Goal: Information Seeking & Learning: Compare options

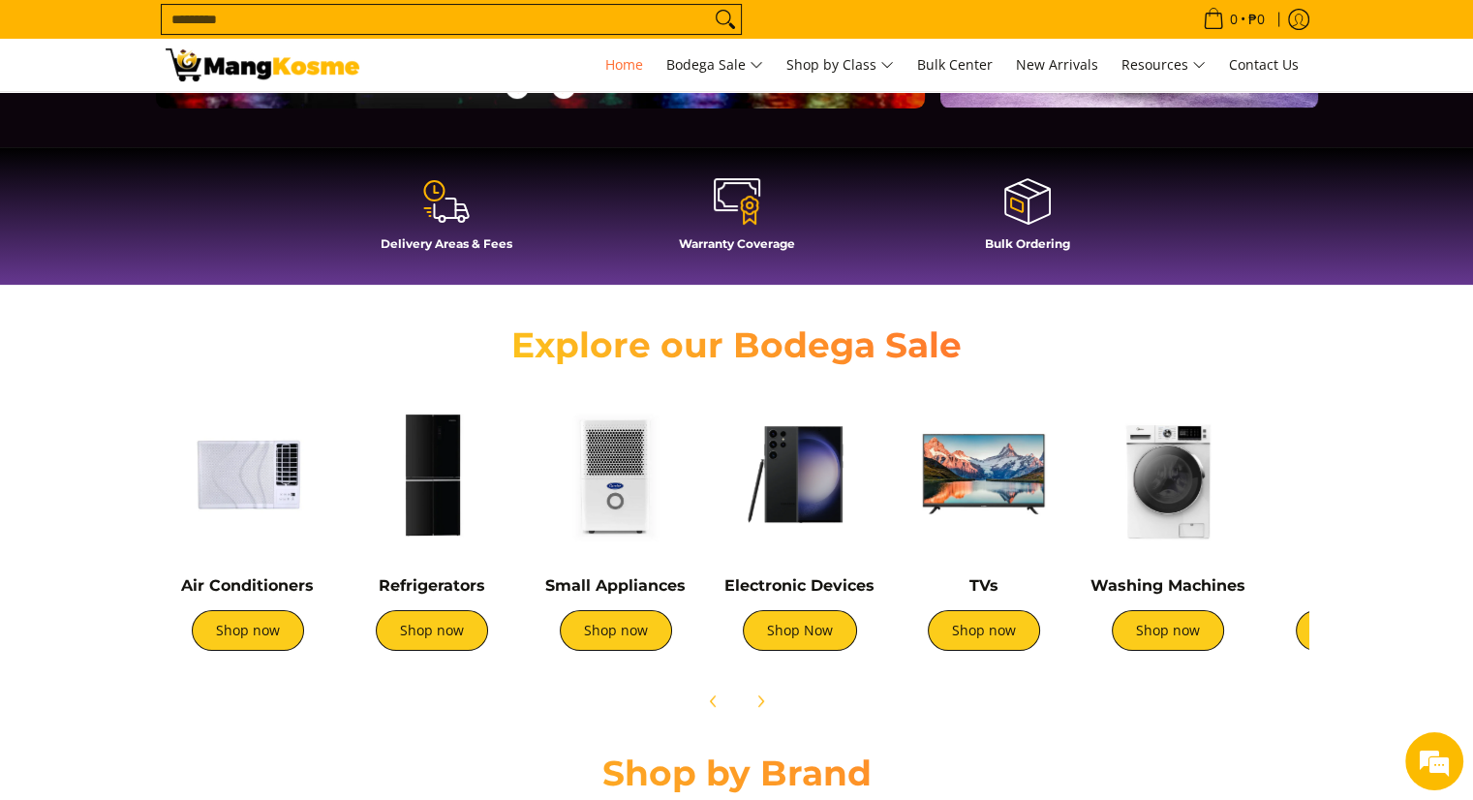
scroll to position [484, 0]
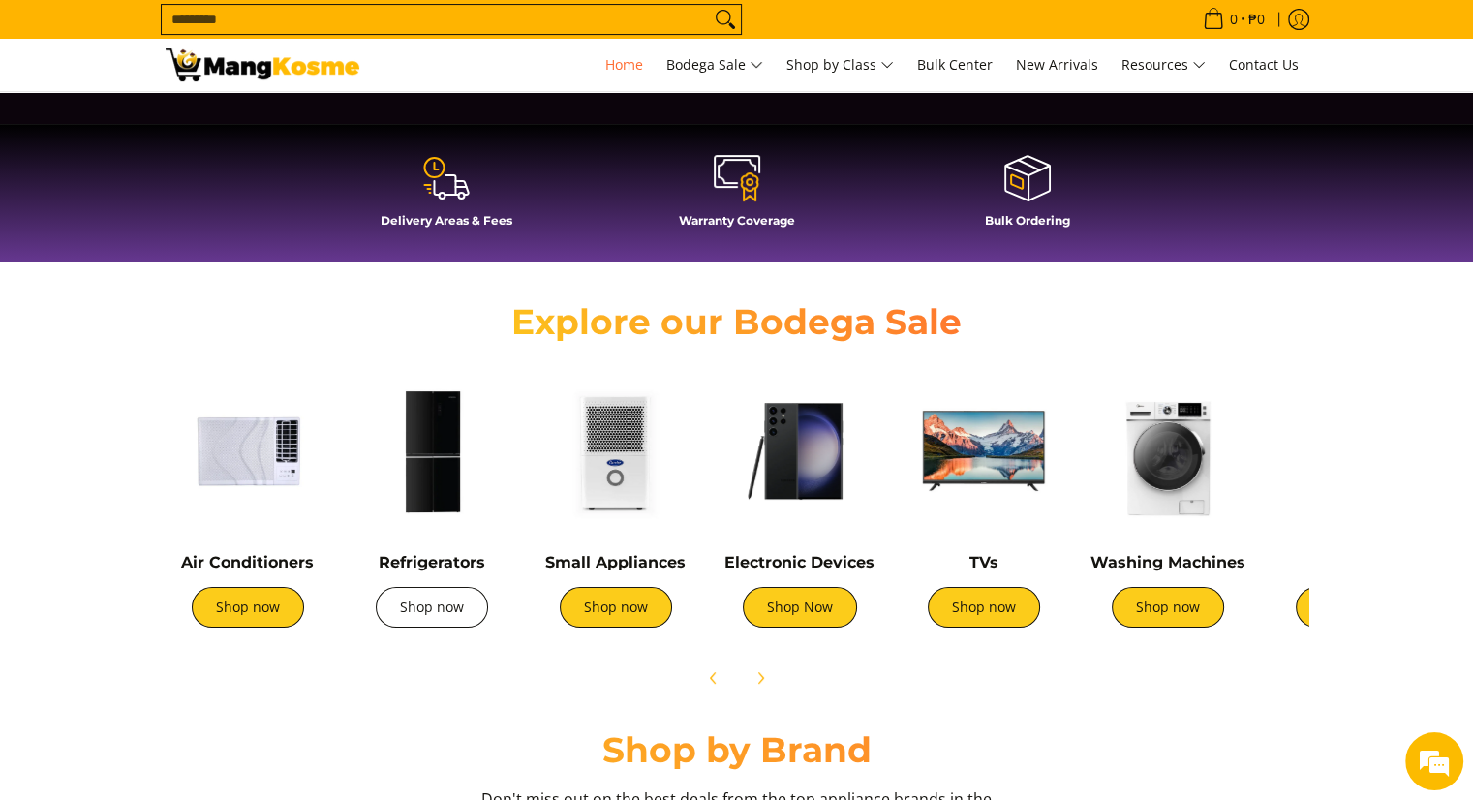
click at [409, 624] on link "Shop now" at bounding box center [432, 607] width 112 height 41
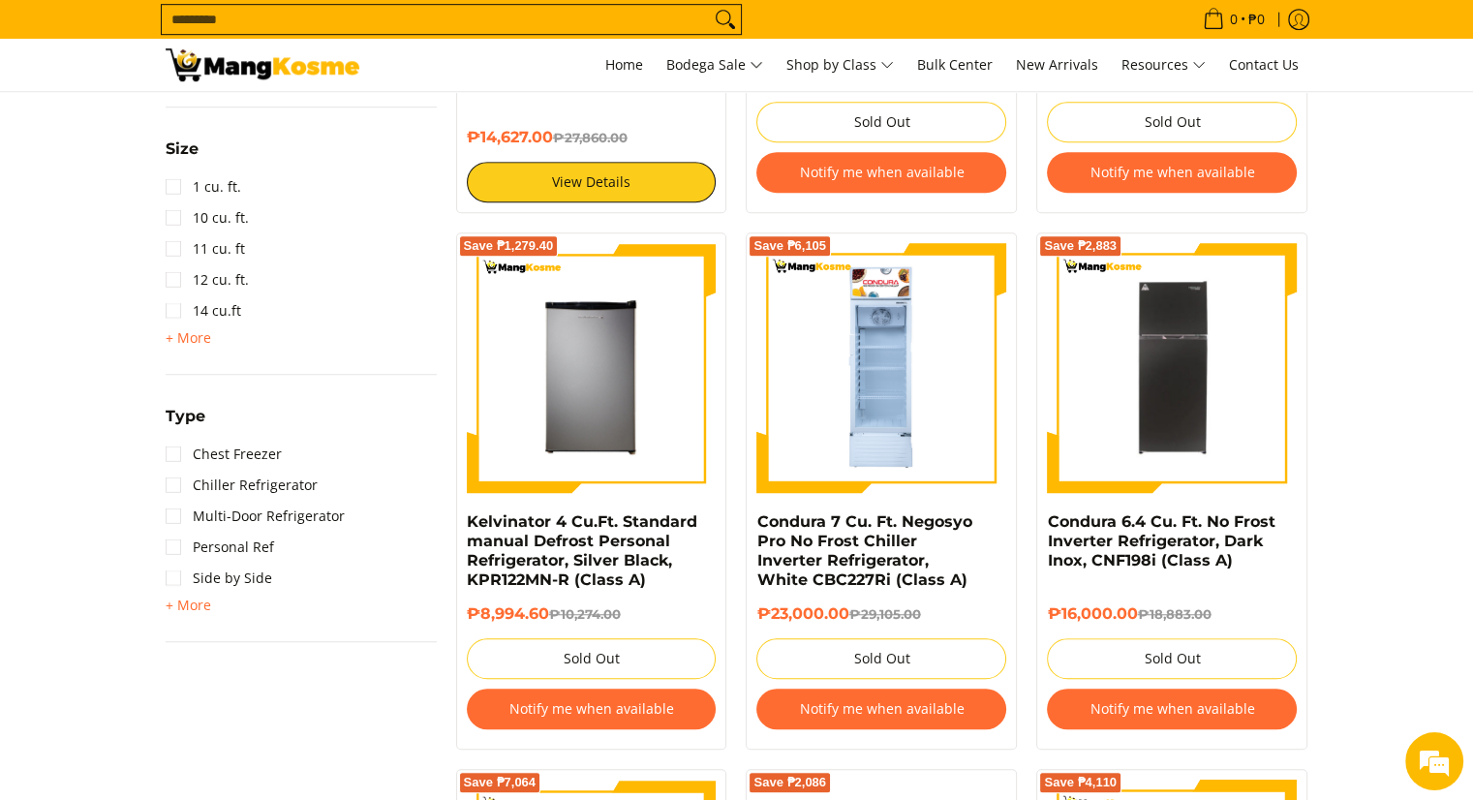
scroll to position [1841, 0]
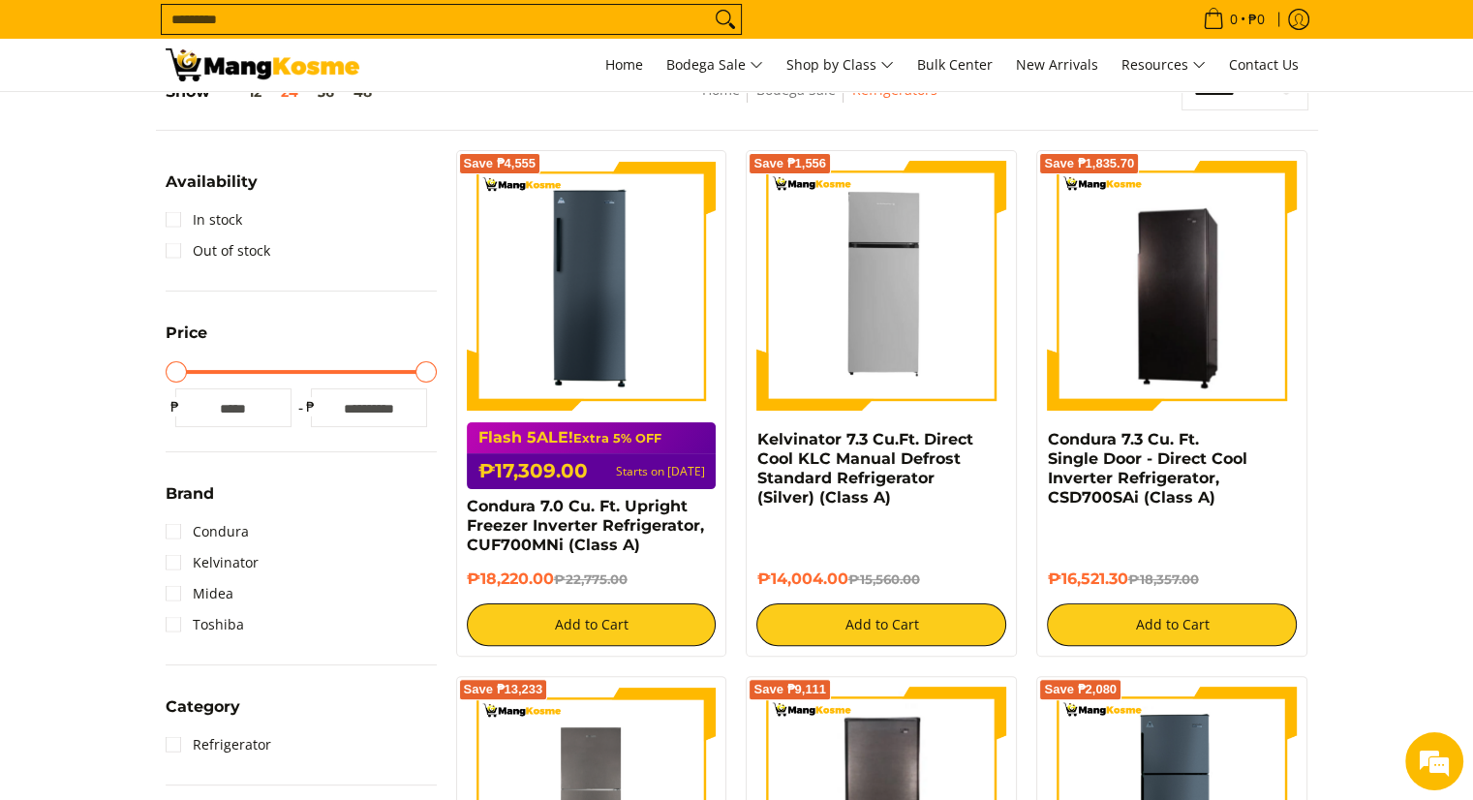
drag, startPoint x: 1484, startPoint y: 443, endPoint x: 1487, endPoint y: 116, distance: 326.5
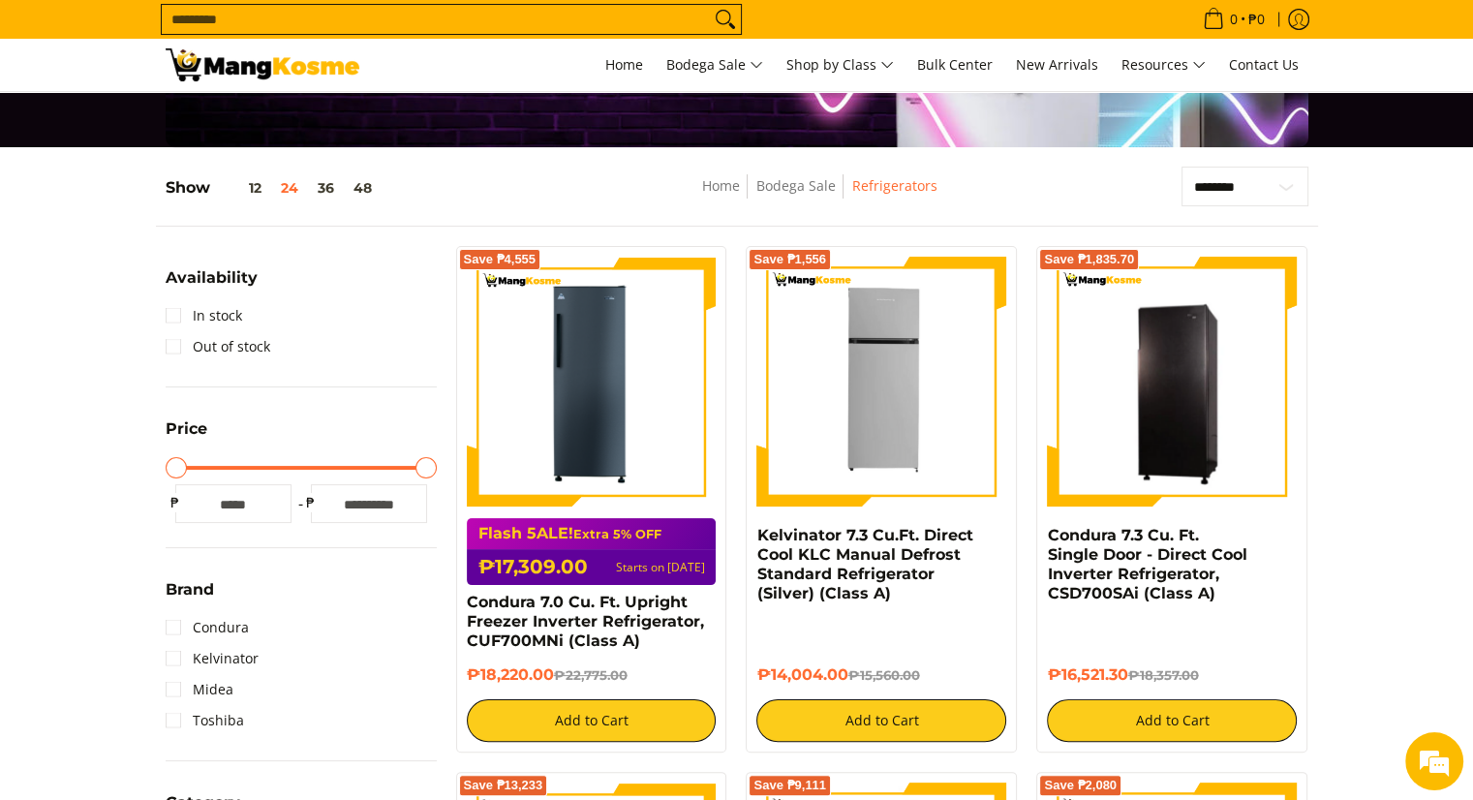
scroll to position [182, 0]
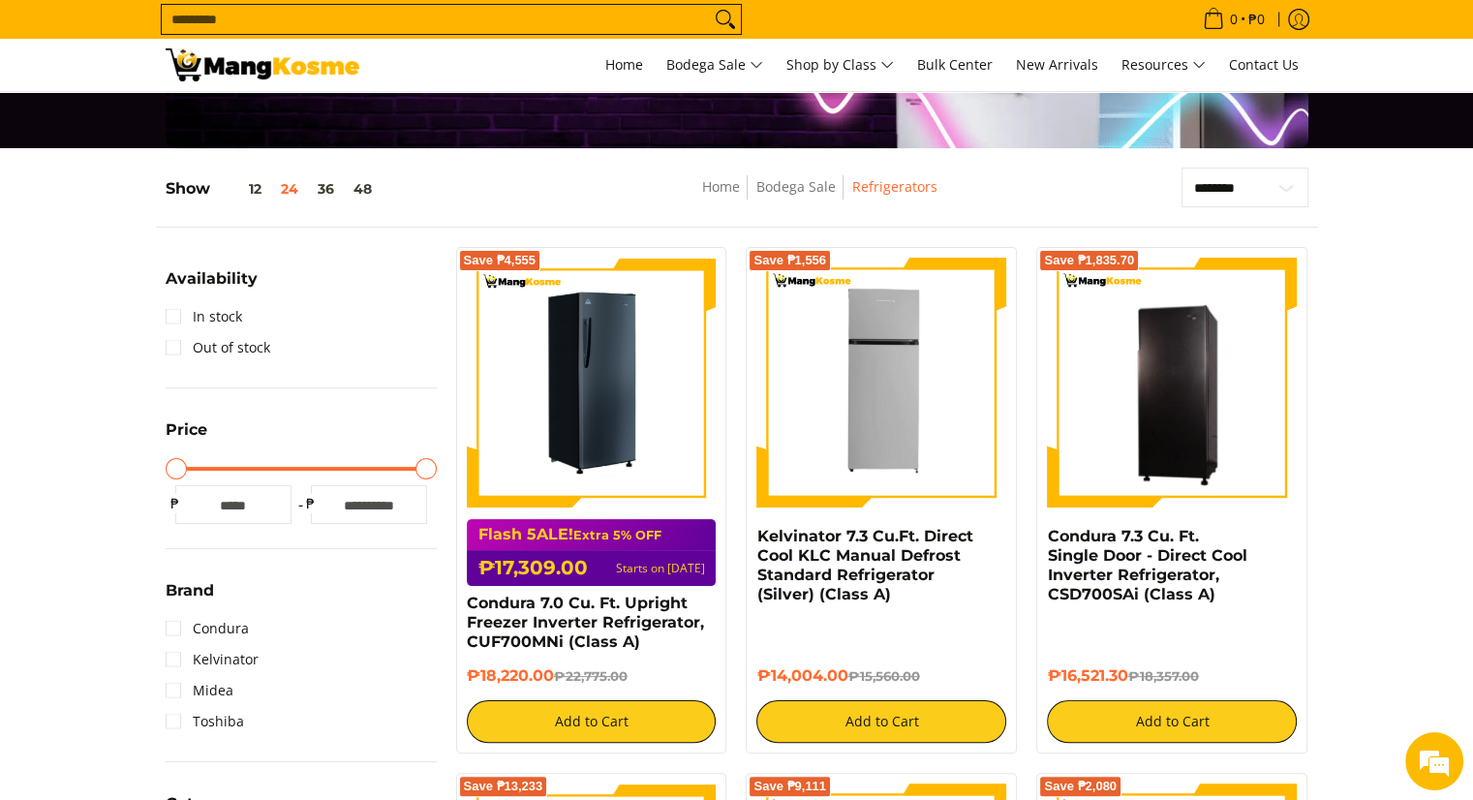
click at [524, 388] on img at bounding box center [592, 383] width 250 height 250
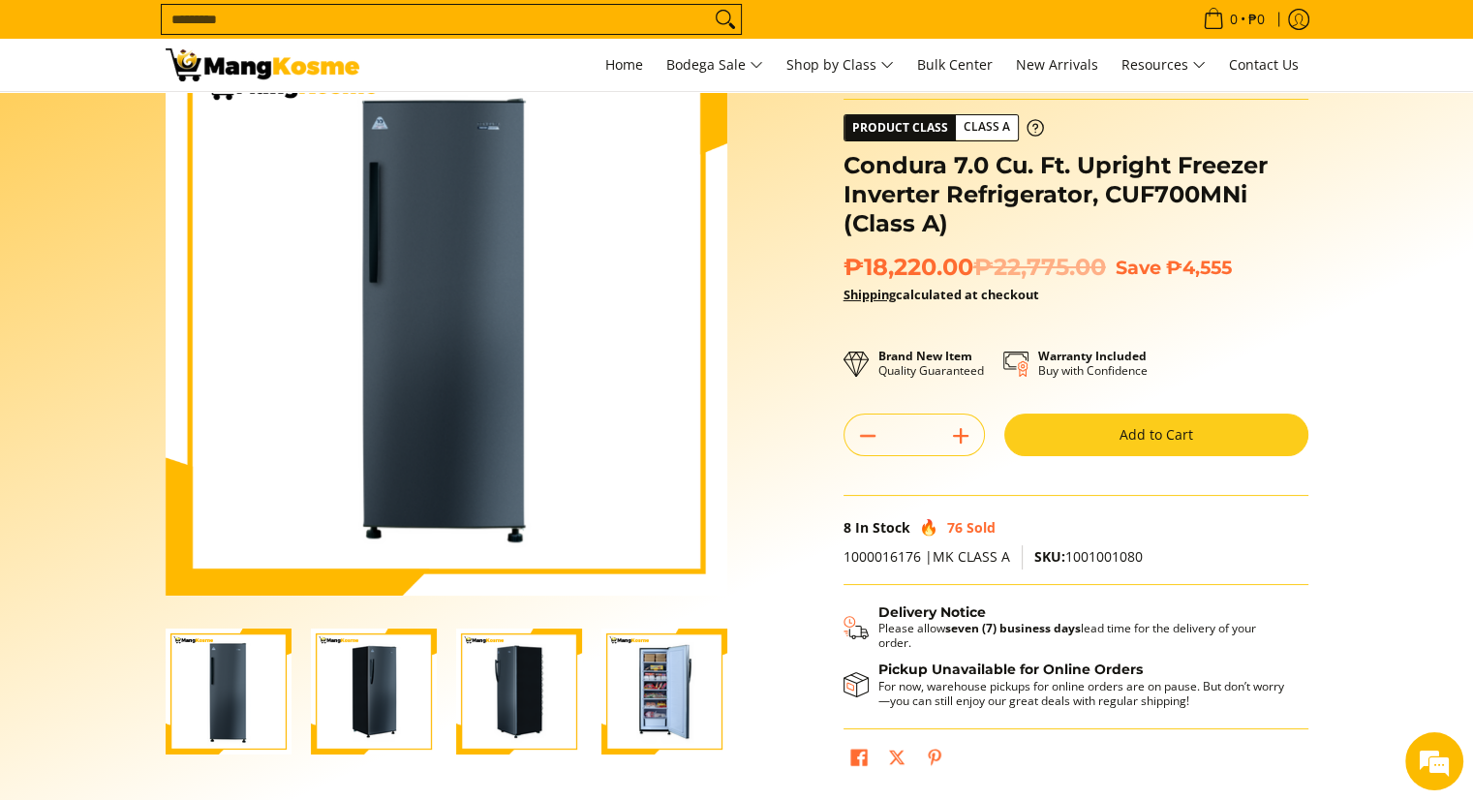
scroll to position [291, 0]
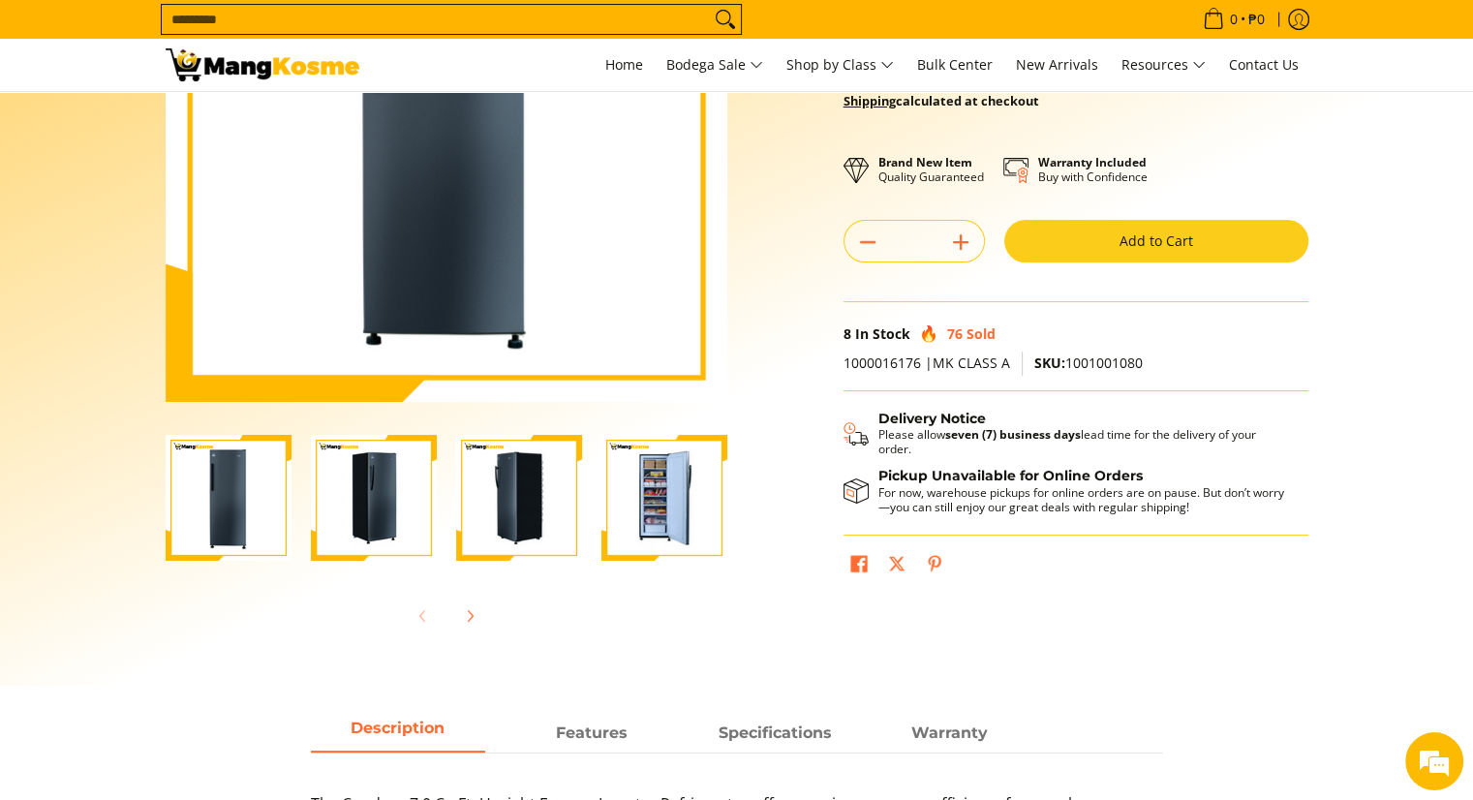
click at [657, 493] on img "Condura 7.0 Cu. Ft. Upright Freezer Inverter Refrigerator, CUF700MNi (Class A)-4" at bounding box center [665, 498] width 126 height 126
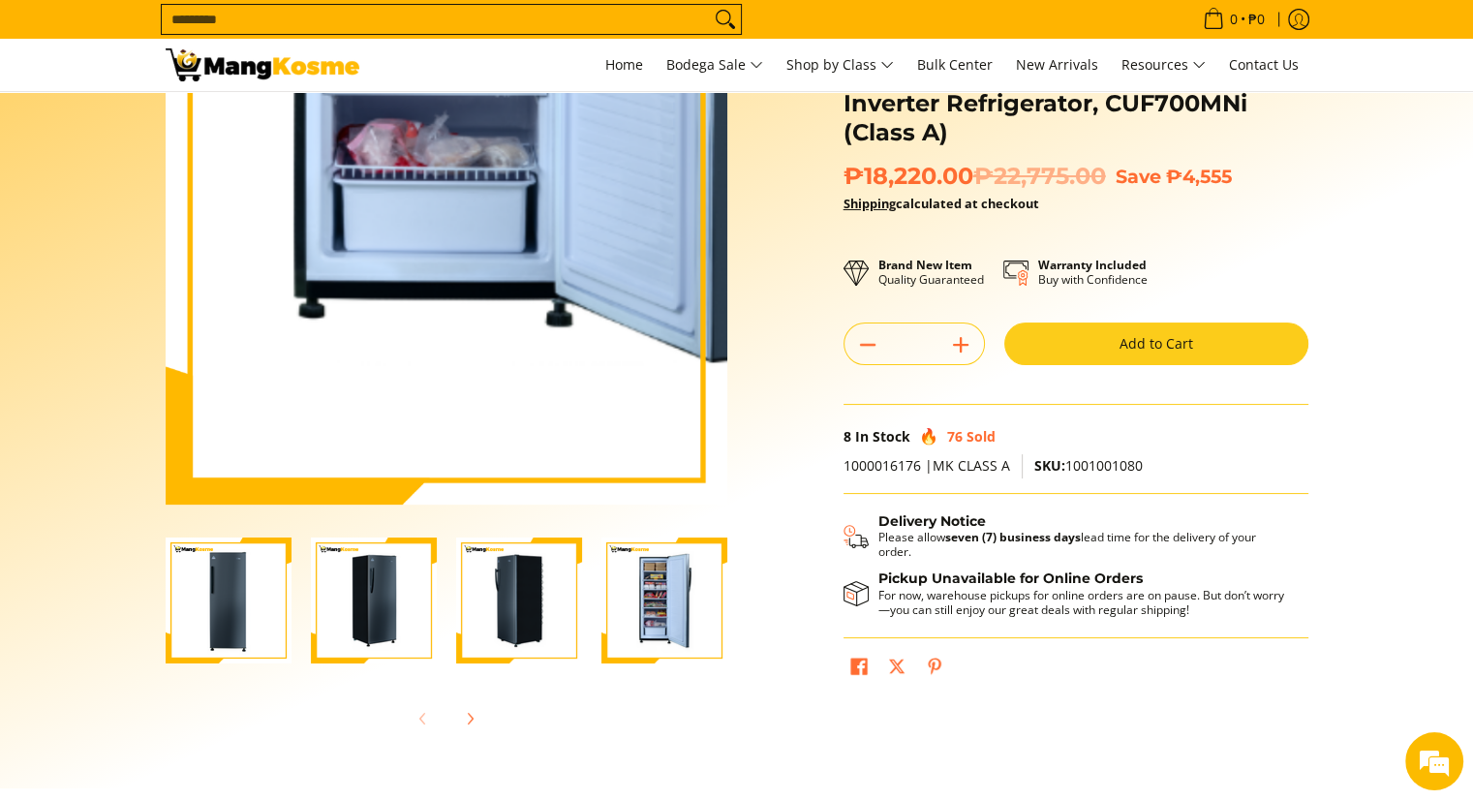
scroll to position [194, 0]
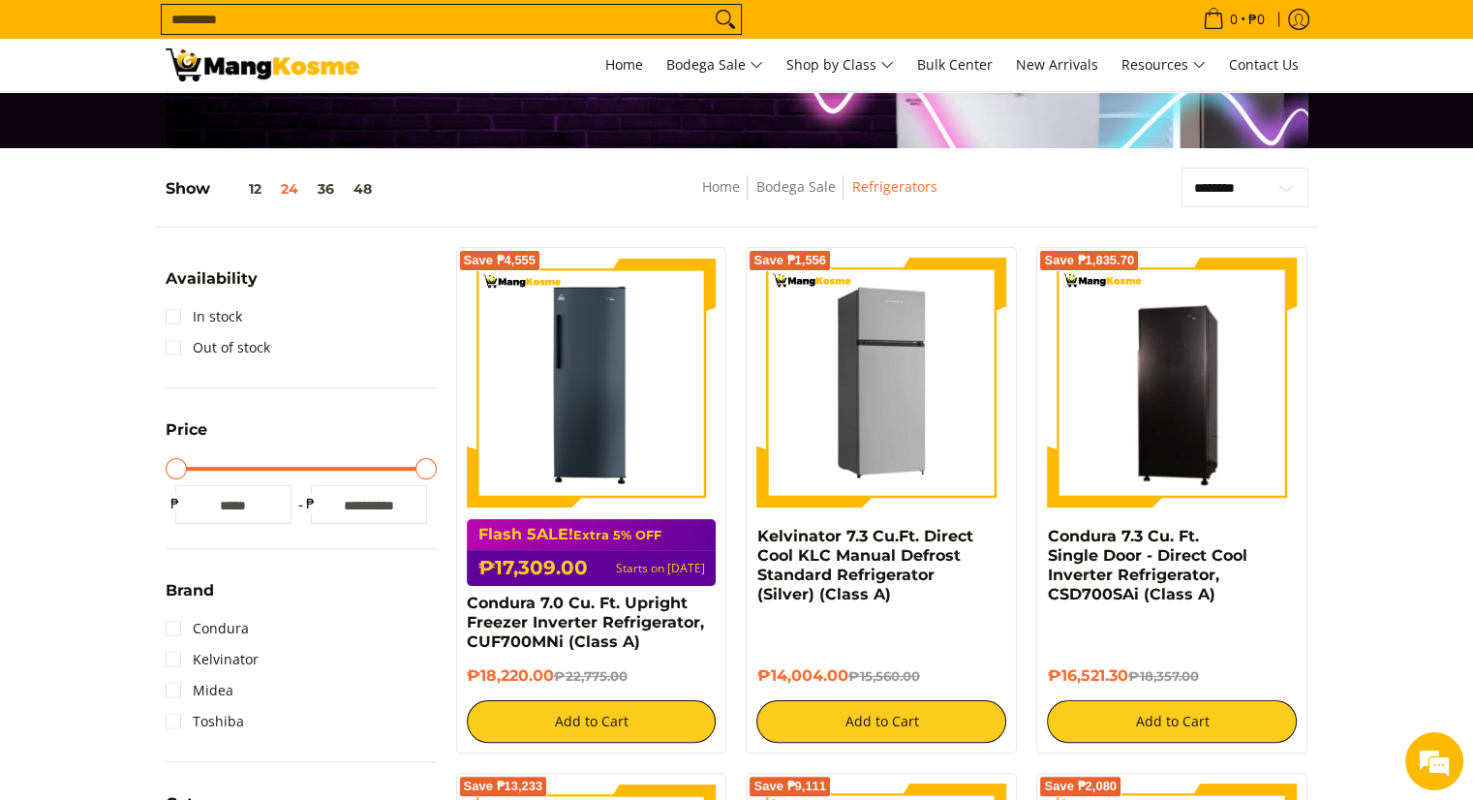
click at [918, 375] on img at bounding box center [882, 383] width 250 height 250
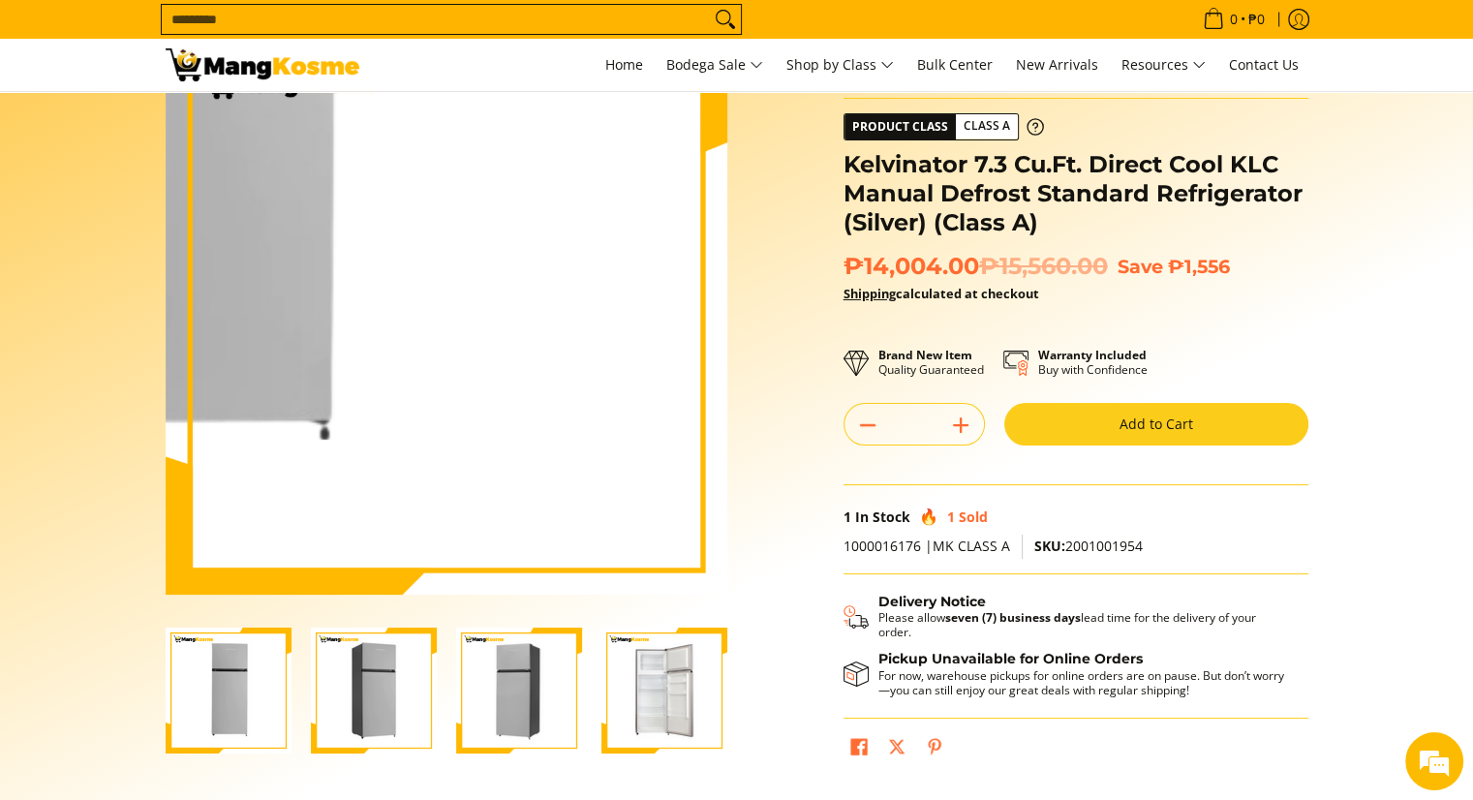
scroll to position [194, 0]
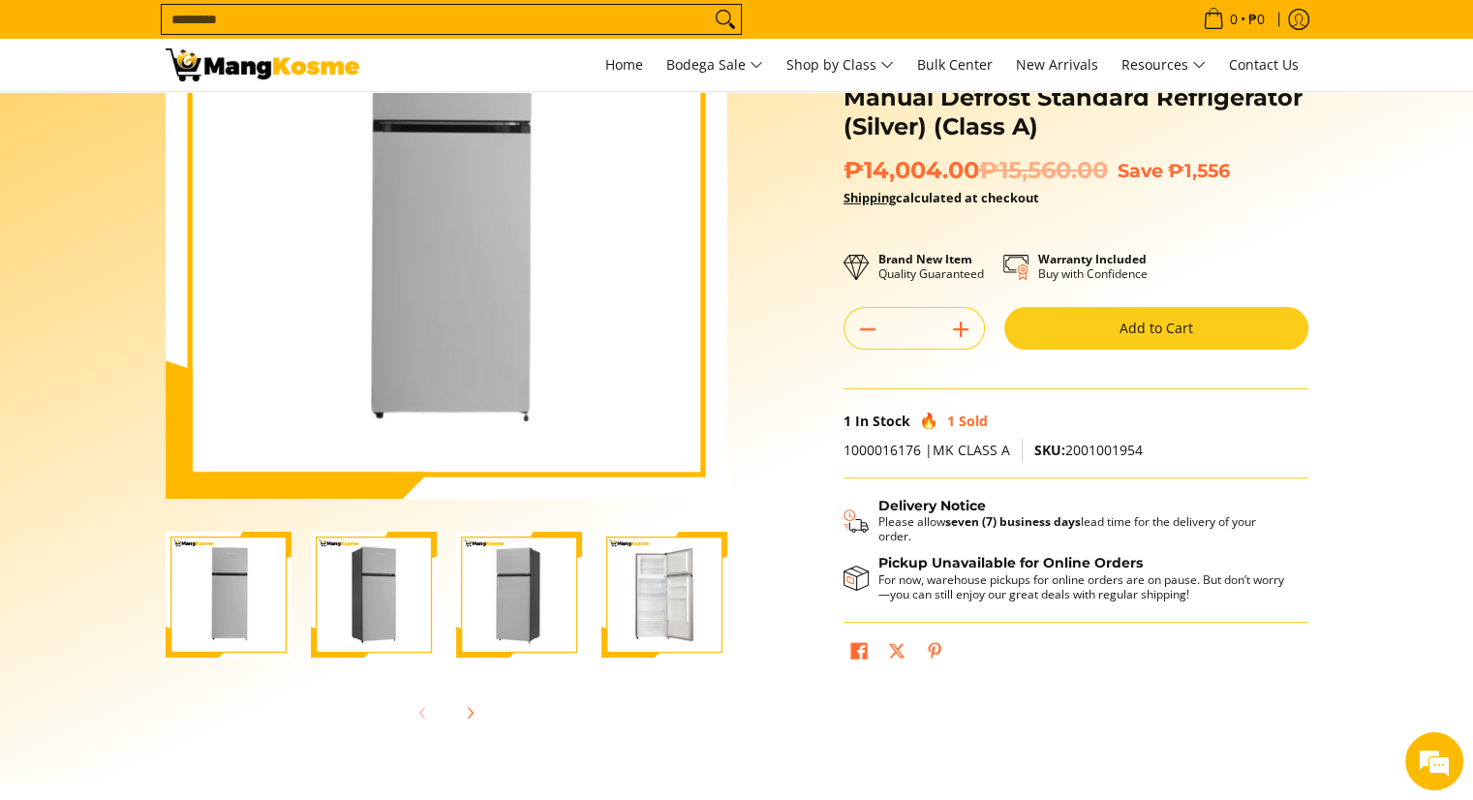
click at [658, 605] on img "Kelvinator 7.3 Cu.Ft. Direct Cool KLC Manual Defrost Standard Refrigerator (Sil…" at bounding box center [665, 595] width 126 height 126
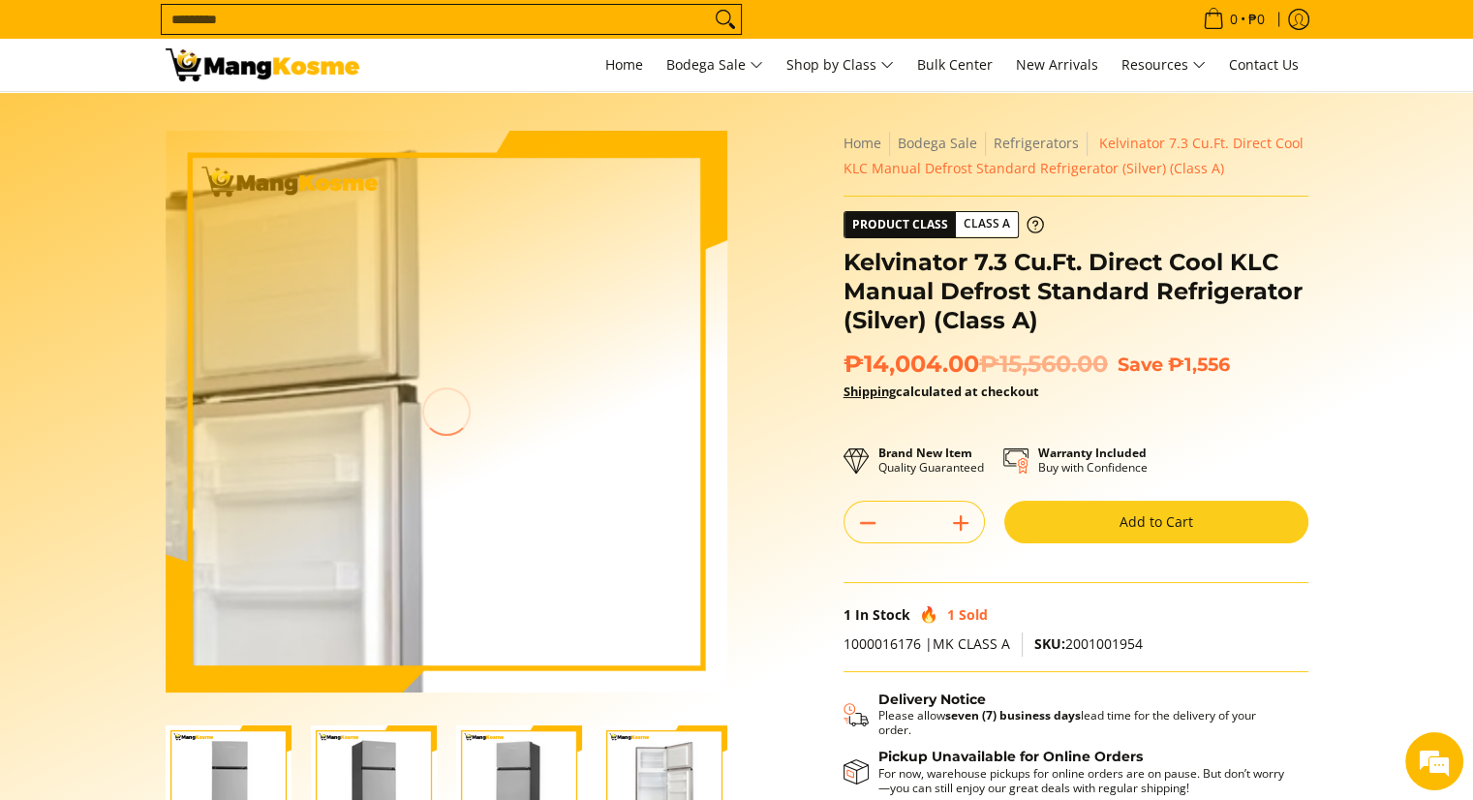
scroll to position [0, 0]
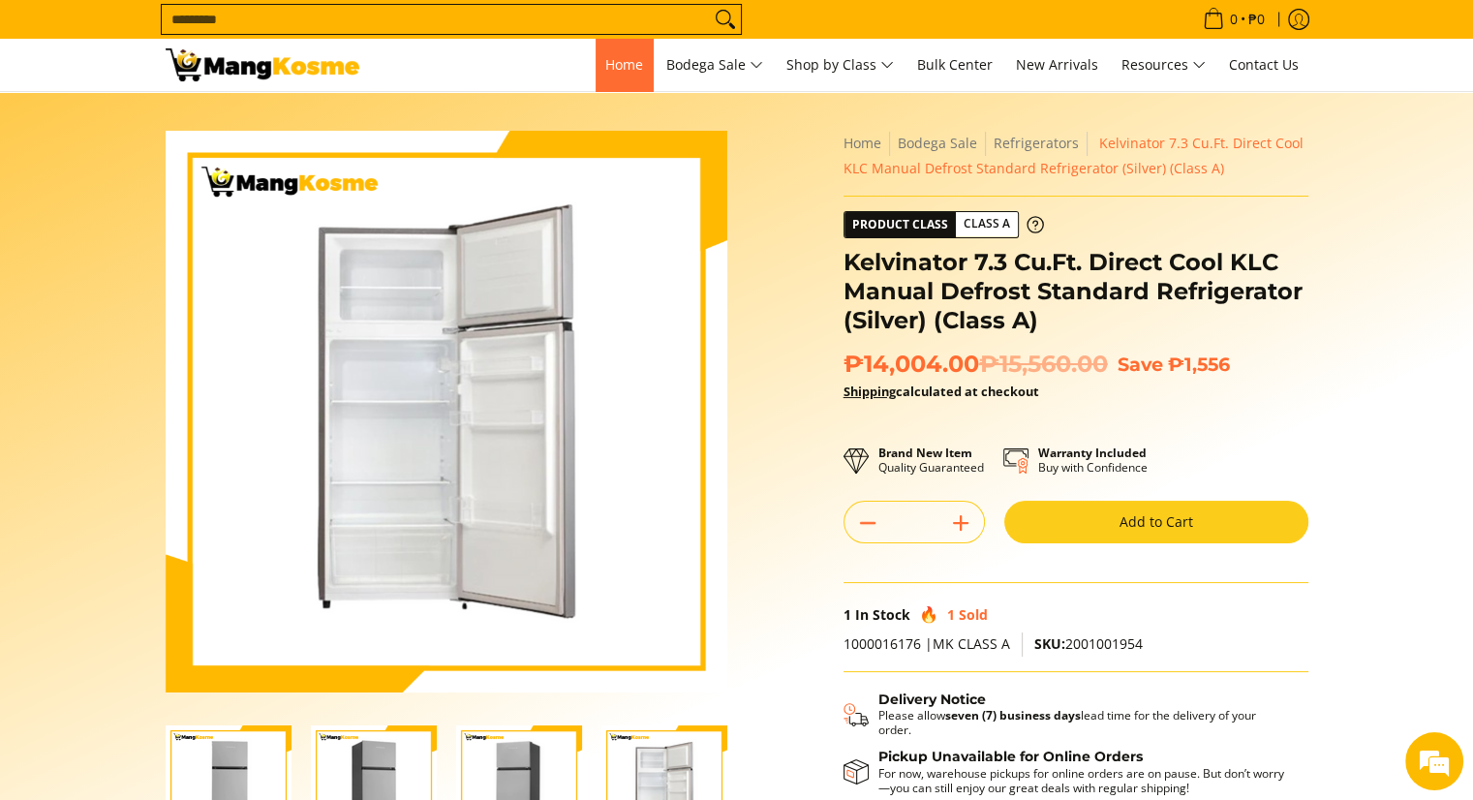
click at [620, 70] on span "Home" at bounding box center [624, 64] width 38 height 18
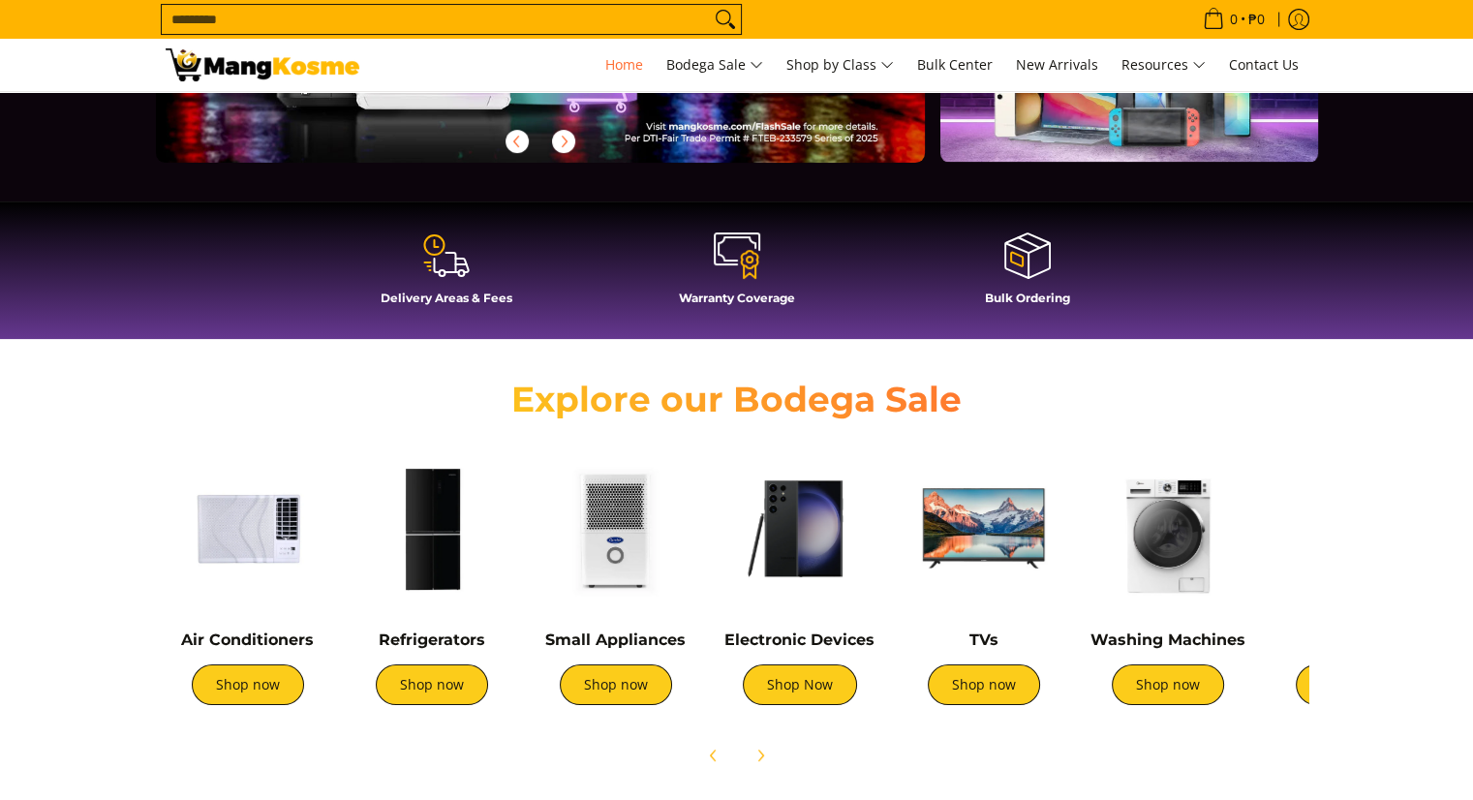
scroll to position [581, 0]
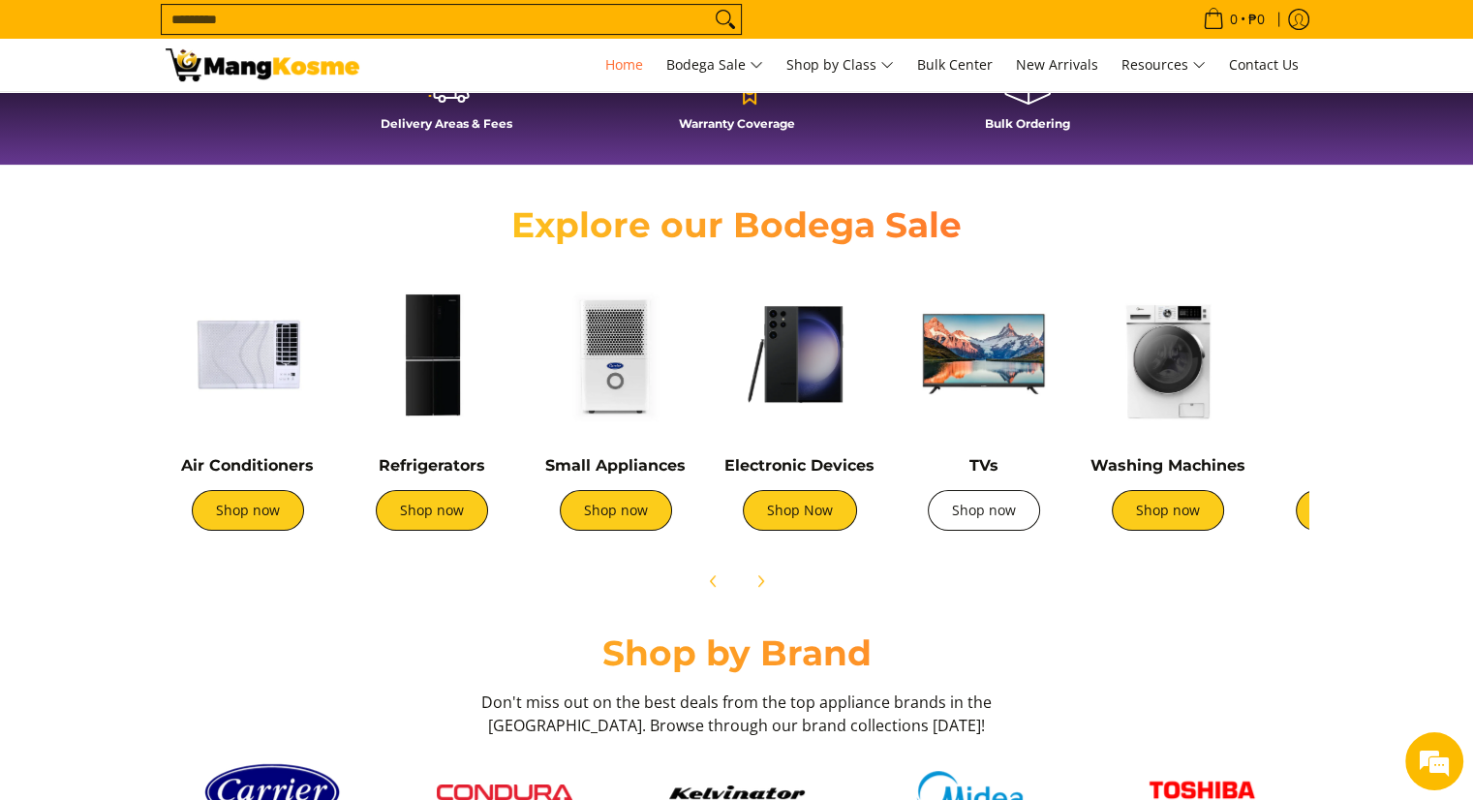
click at [1001, 493] on link "Shop now" at bounding box center [984, 510] width 112 height 41
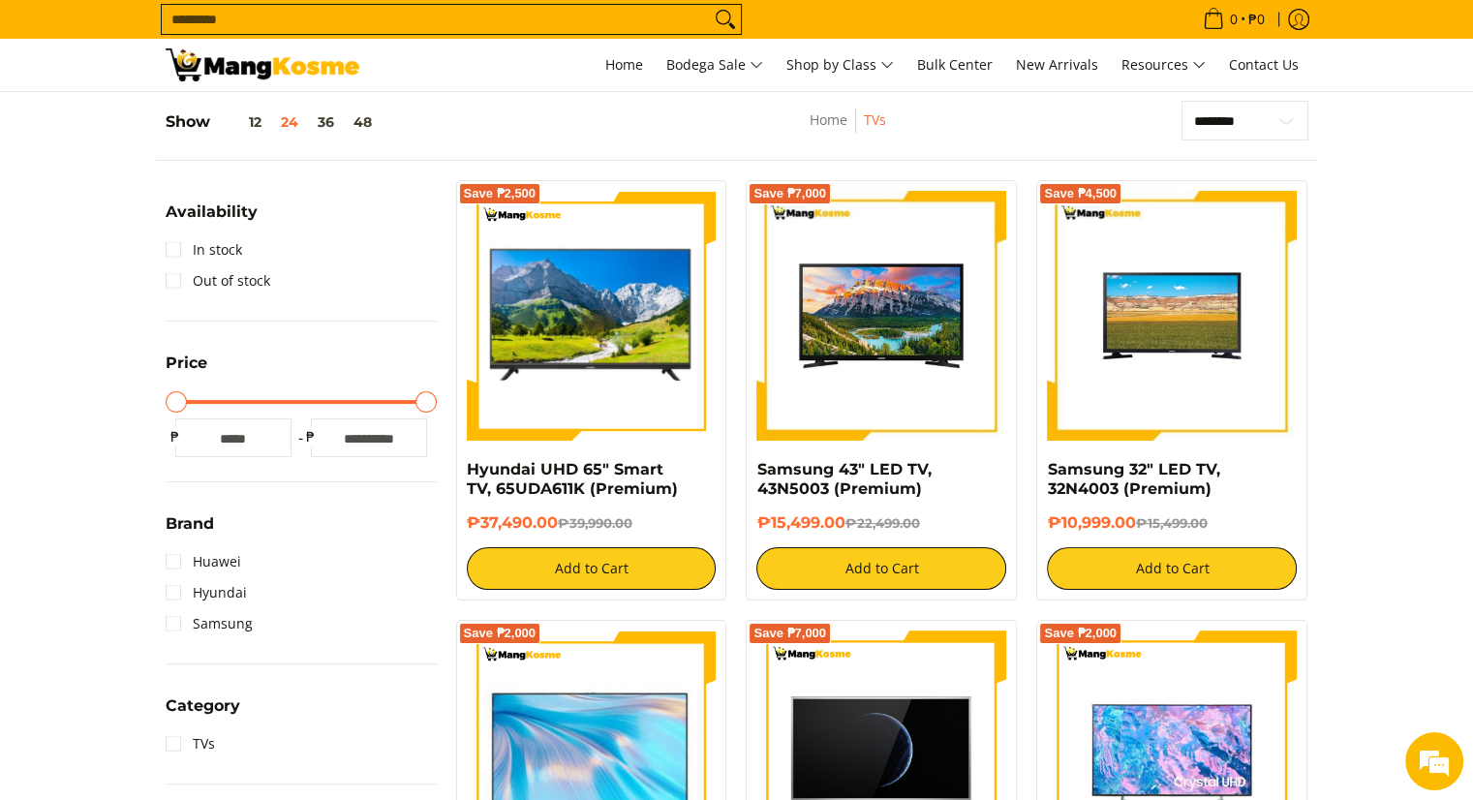
scroll to position [97, 0]
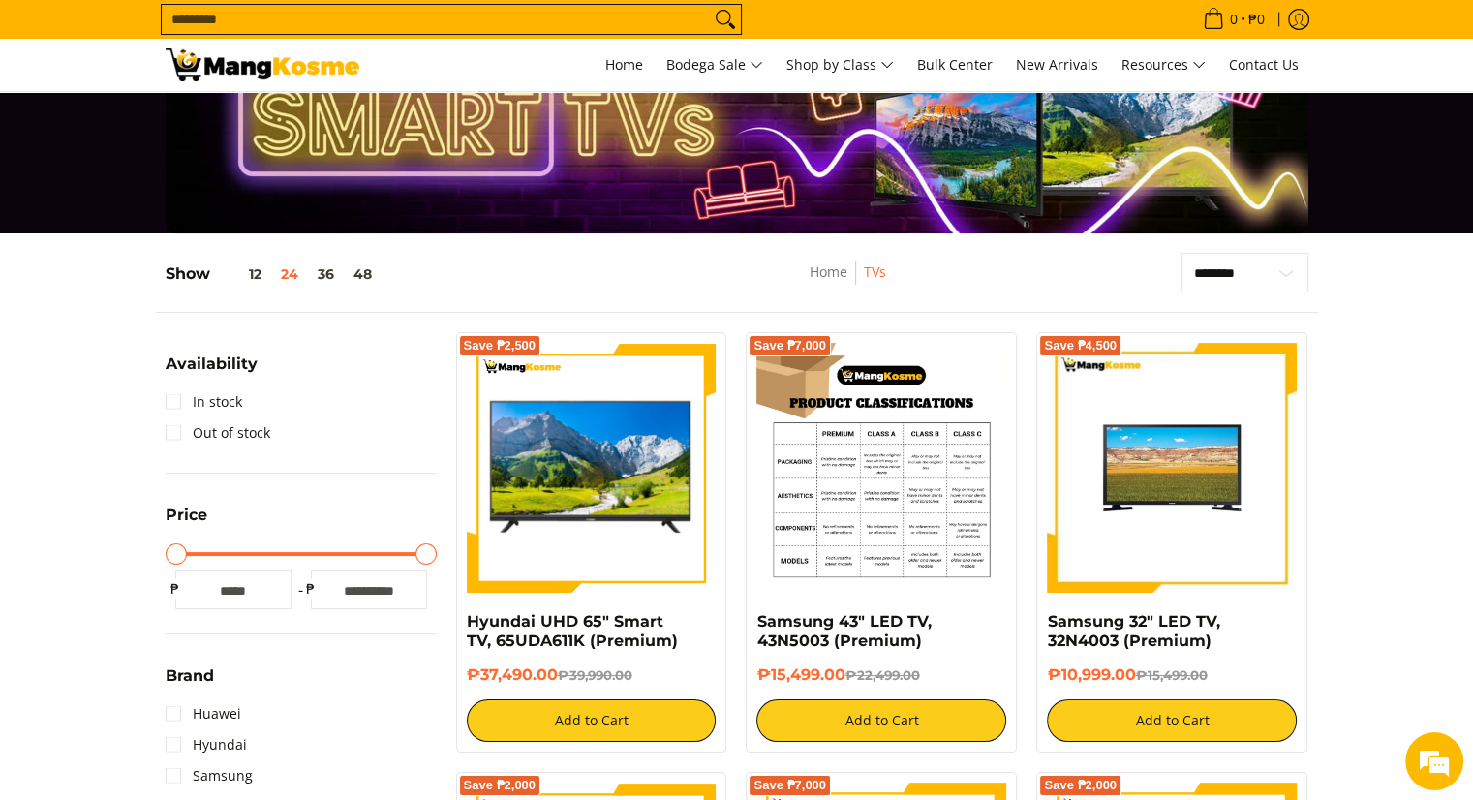
click at [882, 476] on img at bounding box center [882, 468] width 250 height 250
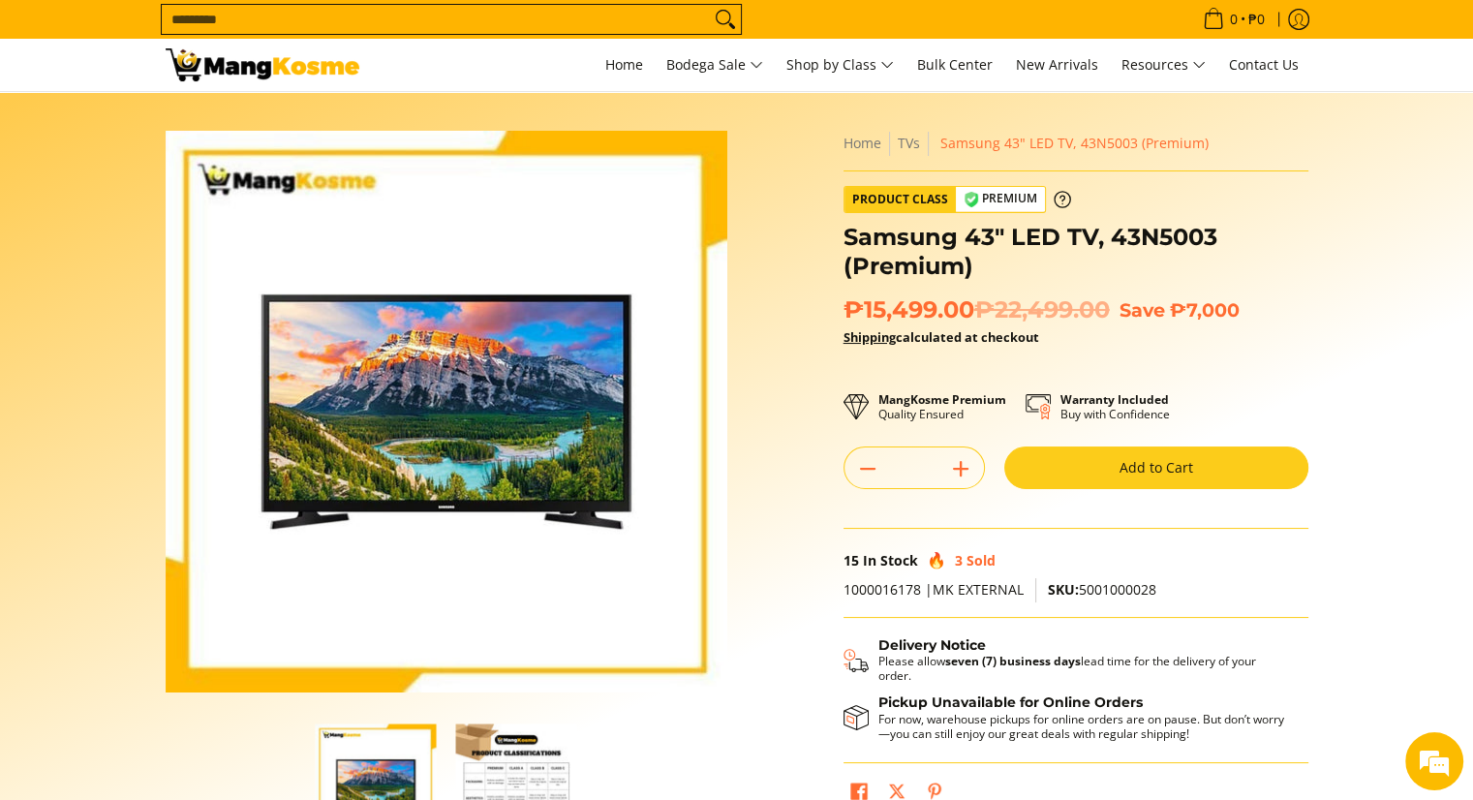
click at [519, 758] on img "button" at bounding box center [516, 784] width 121 height 121
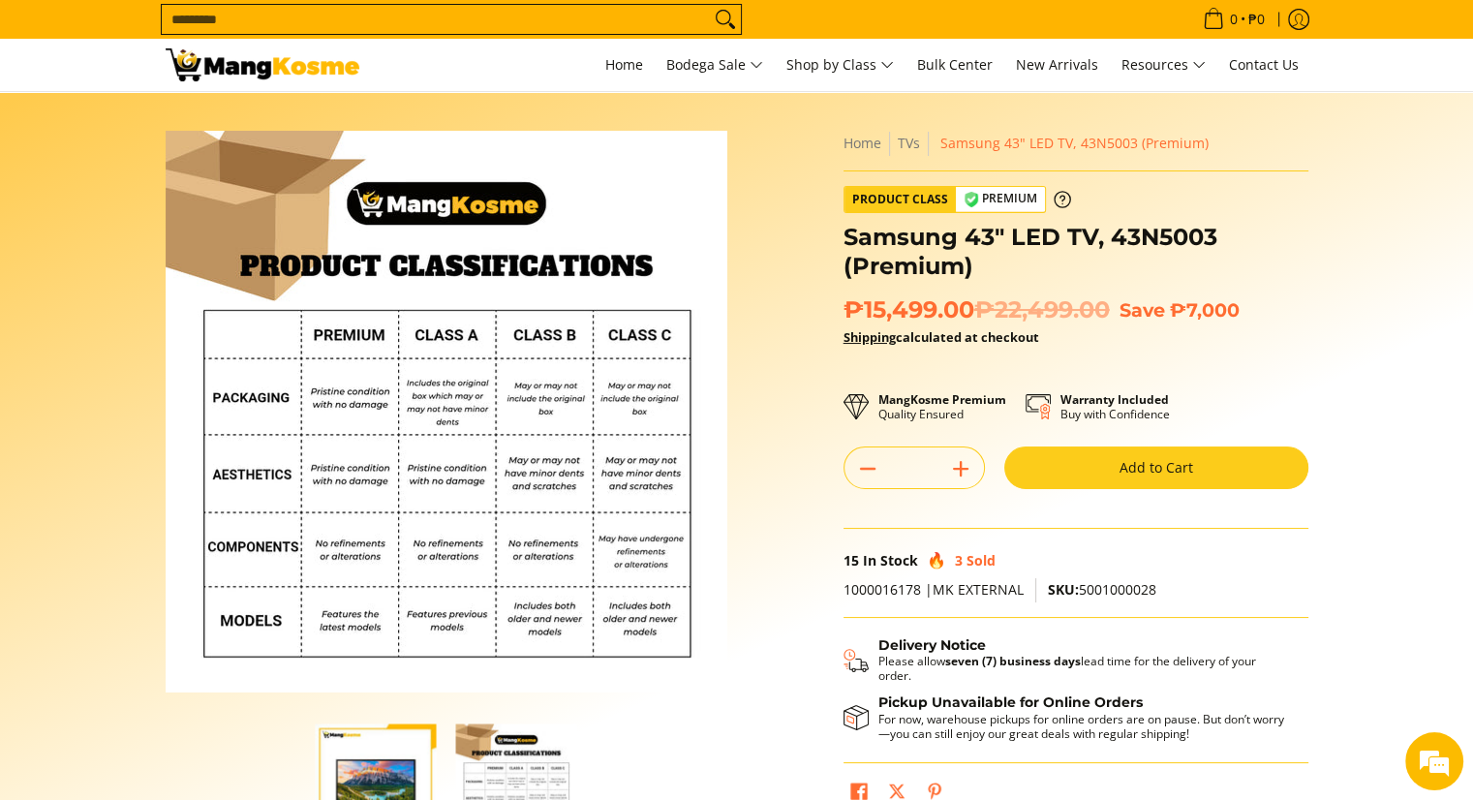
click at [407, 759] on img "samsung-43-inch-led-tv-full-view- mang-kosme" at bounding box center [376, 784] width 121 height 121
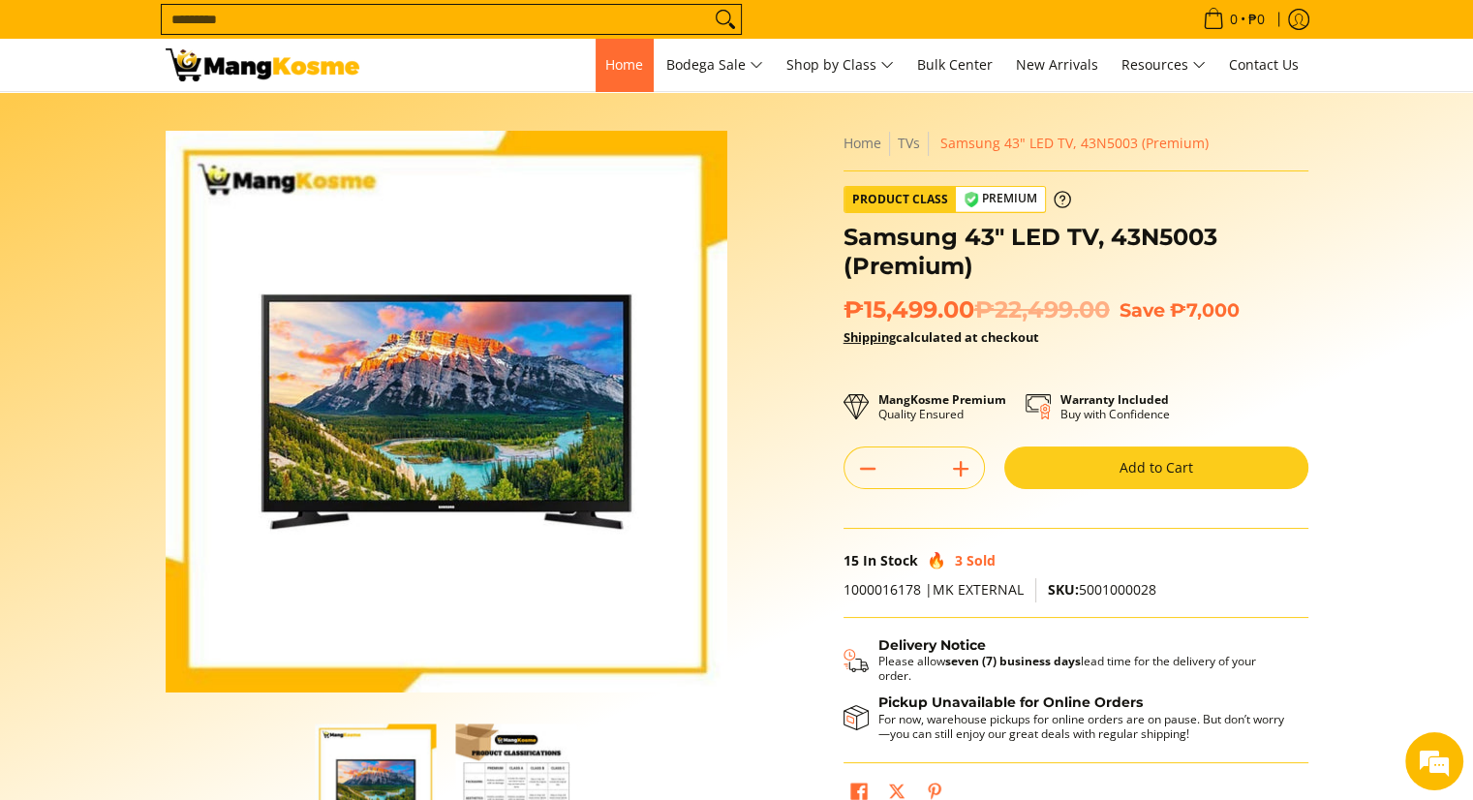
click at [632, 55] on span "Home" at bounding box center [624, 64] width 38 height 18
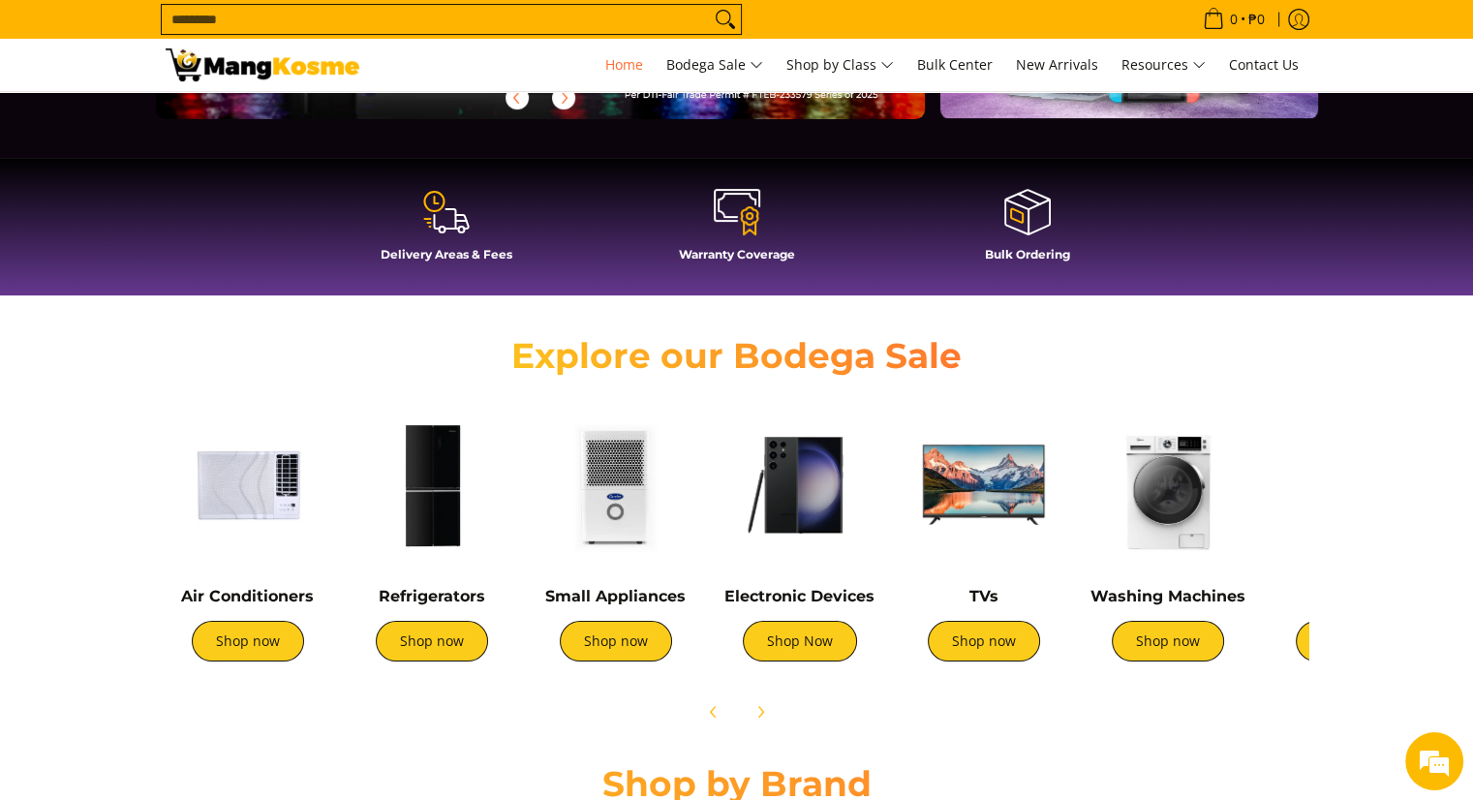
scroll to position [484, 0]
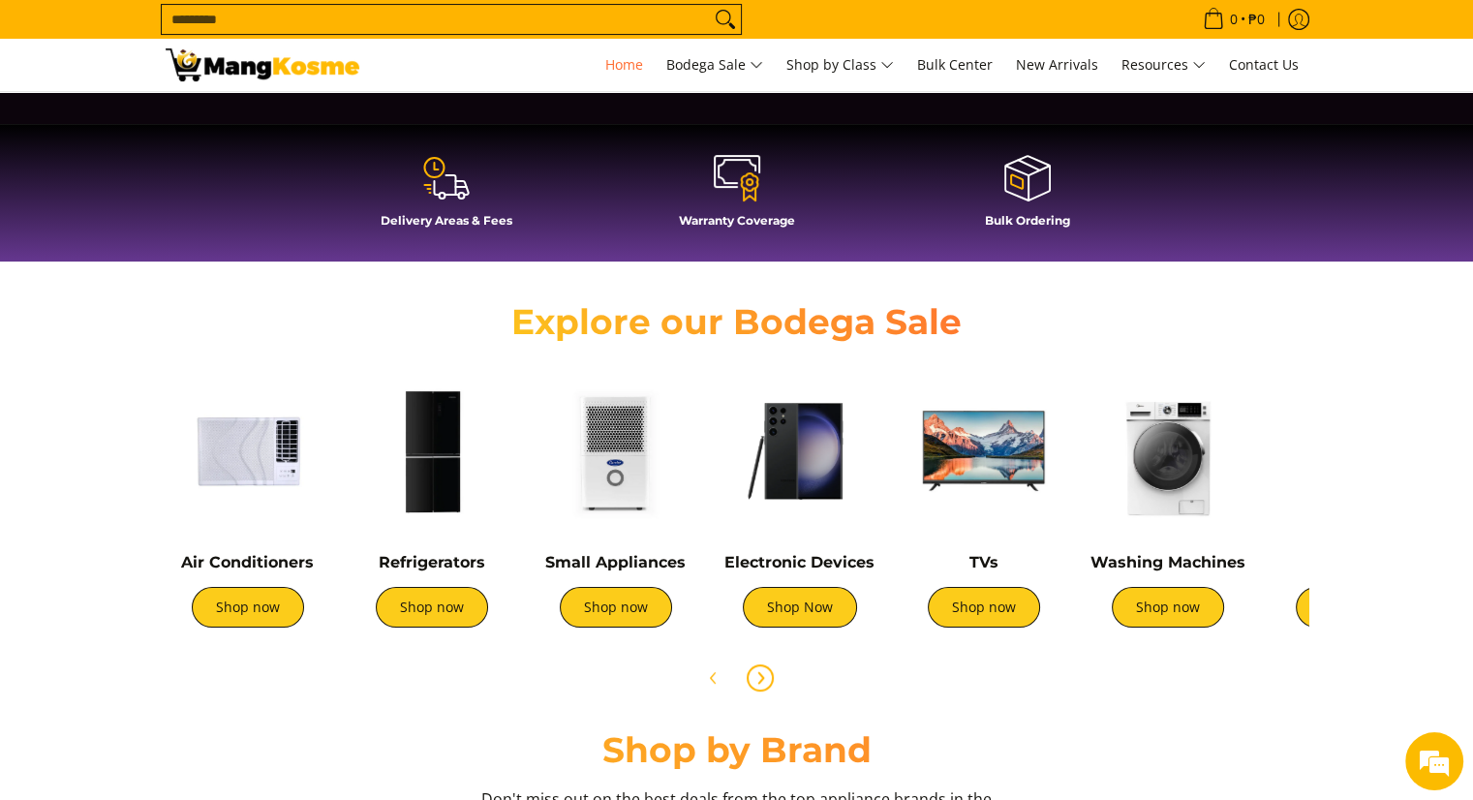
click at [760, 694] on button "Next" at bounding box center [760, 678] width 43 height 43
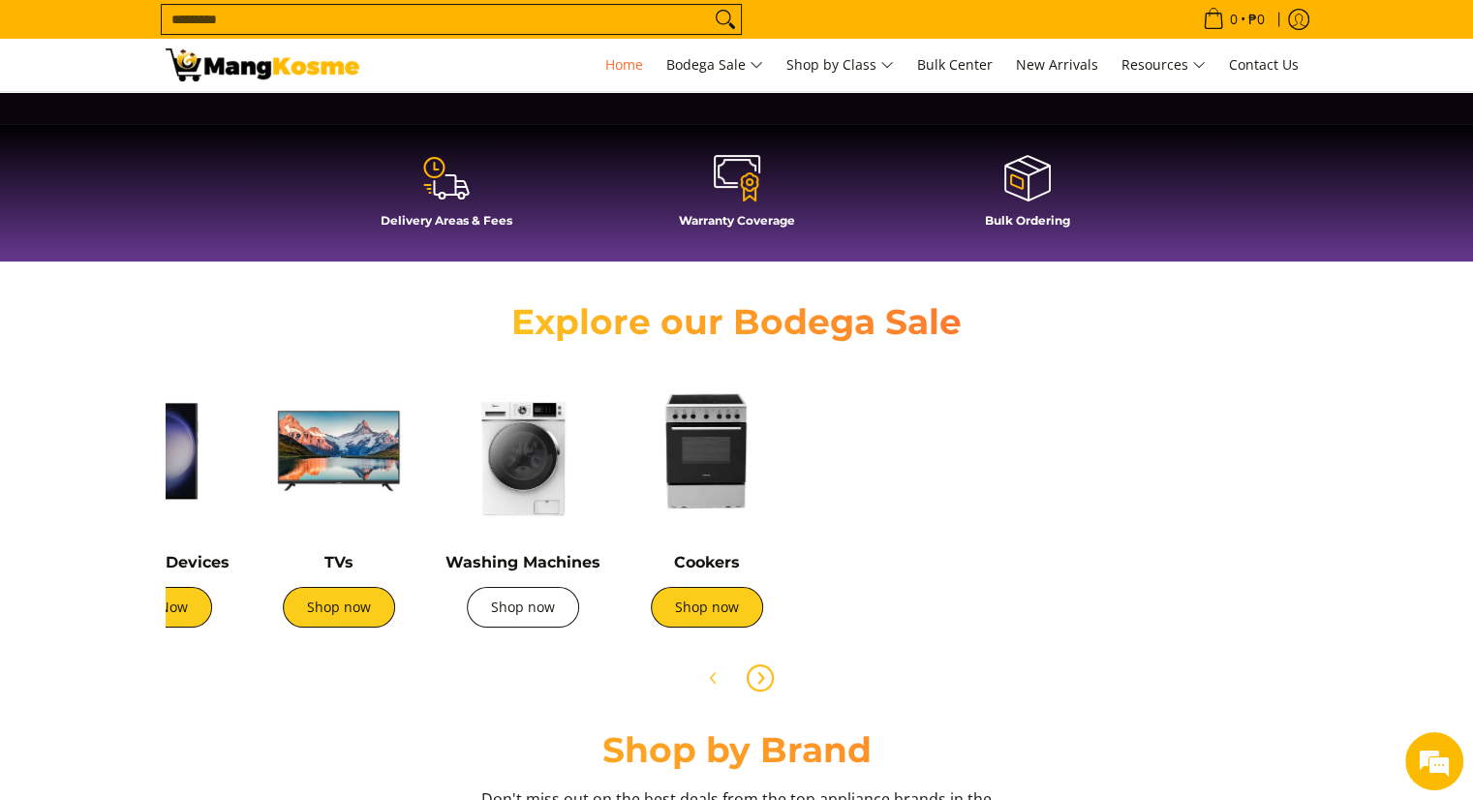
scroll to position [0, 734]
click at [514, 614] on link "Shop now" at bounding box center [523, 607] width 112 height 41
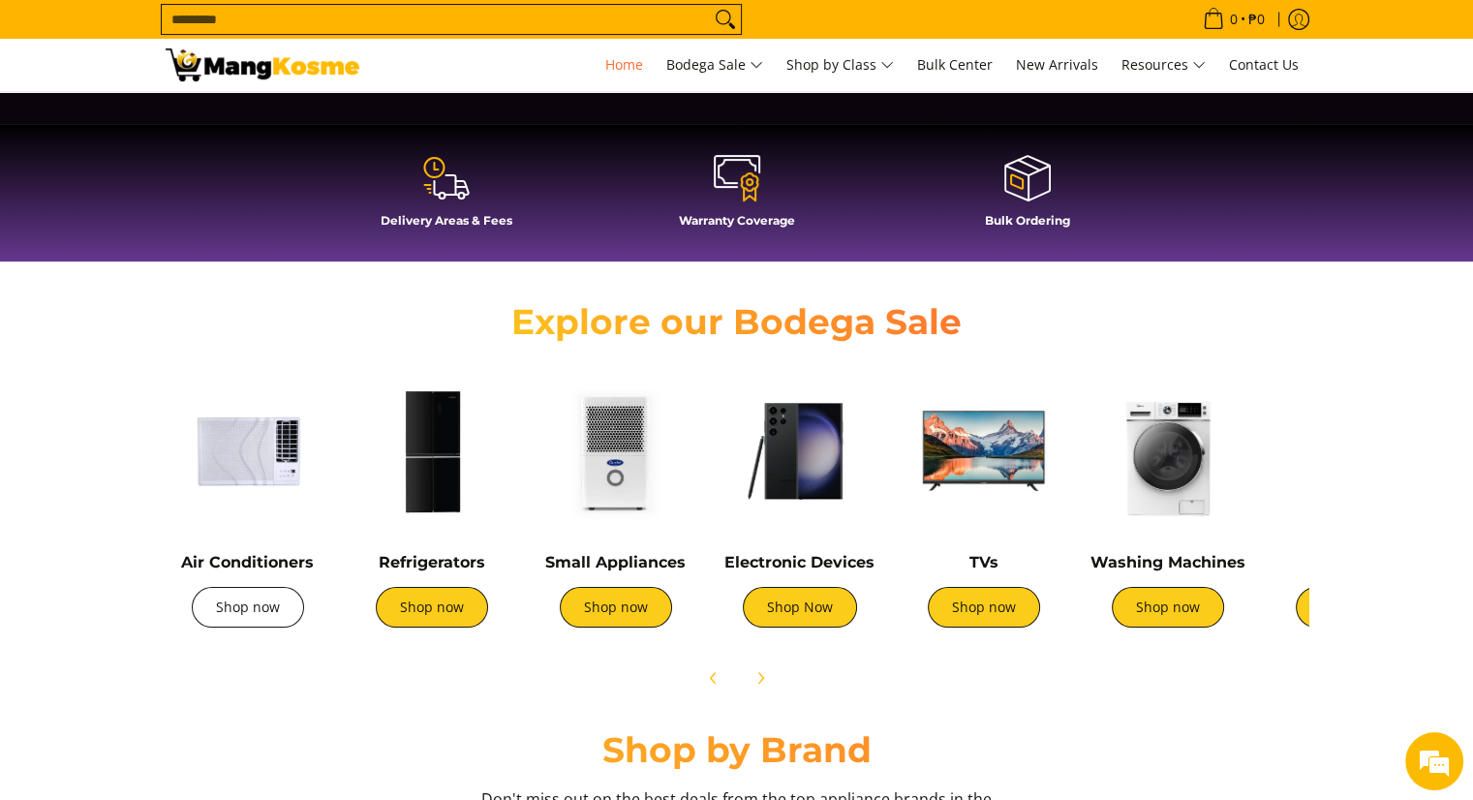
click at [276, 614] on link "Shop now" at bounding box center [248, 607] width 112 height 41
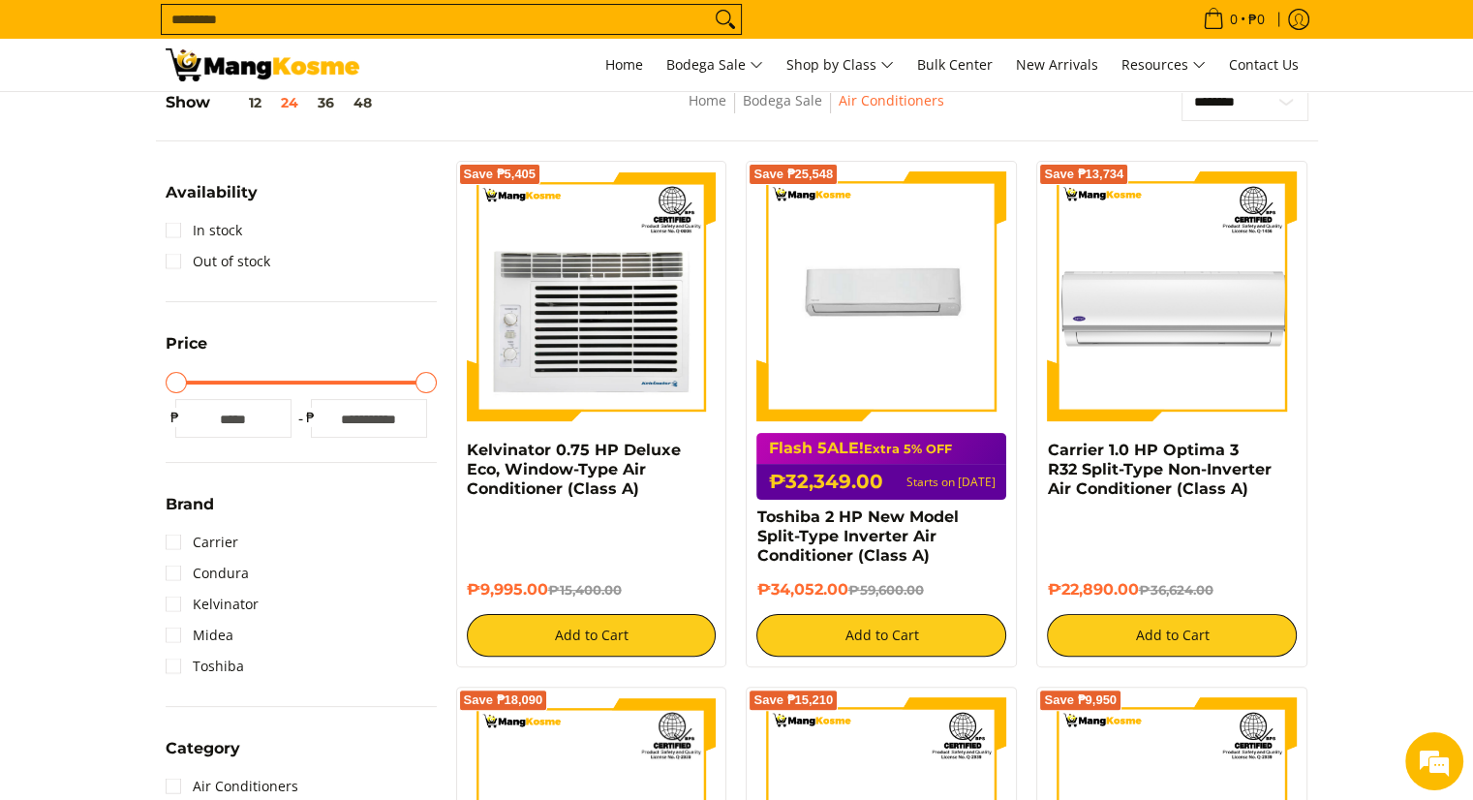
scroll to position [202, 0]
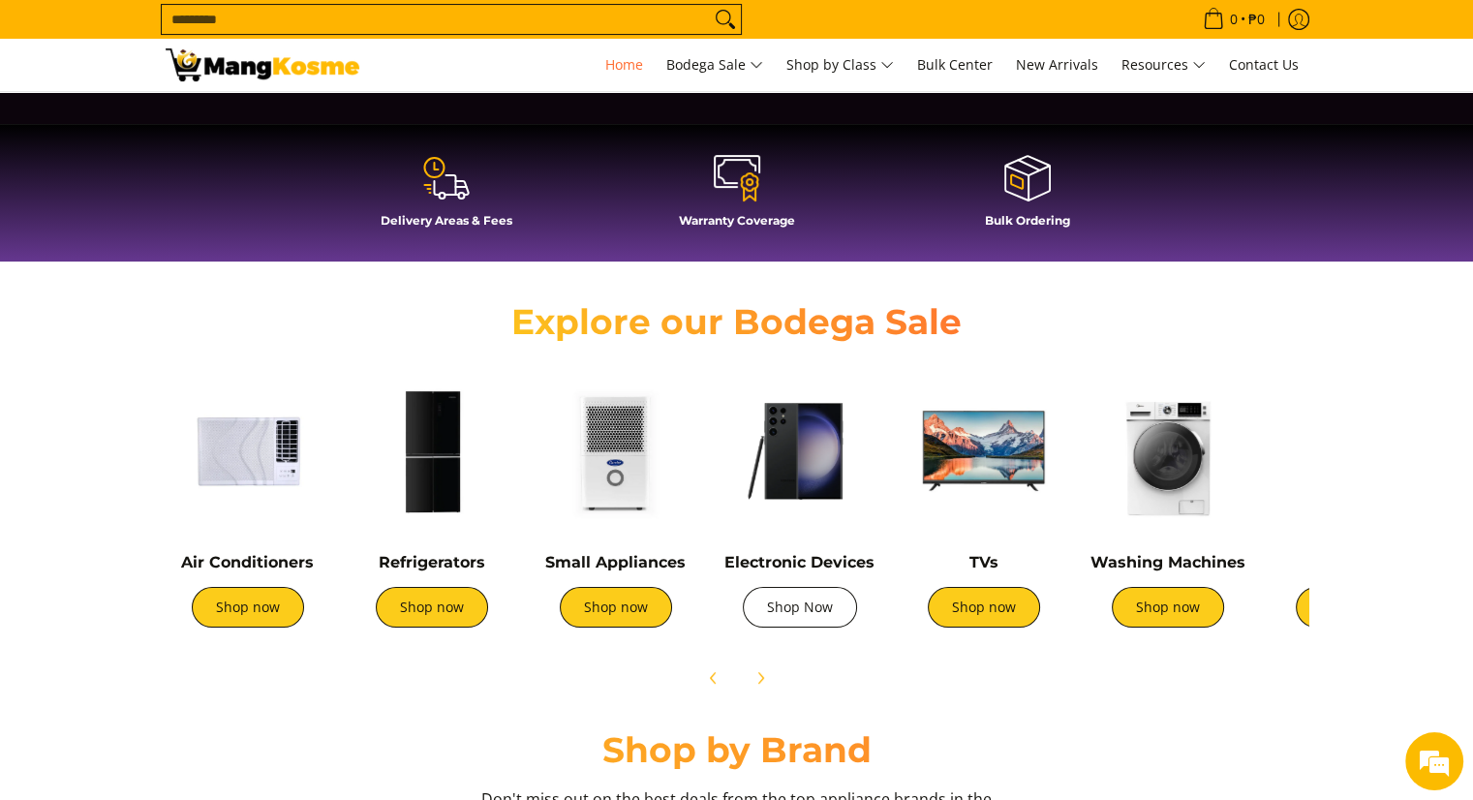
click at [807, 616] on link "Shop Now" at bounding box center [800, 607] width 114 height 41
